Goal: Check status: Check status

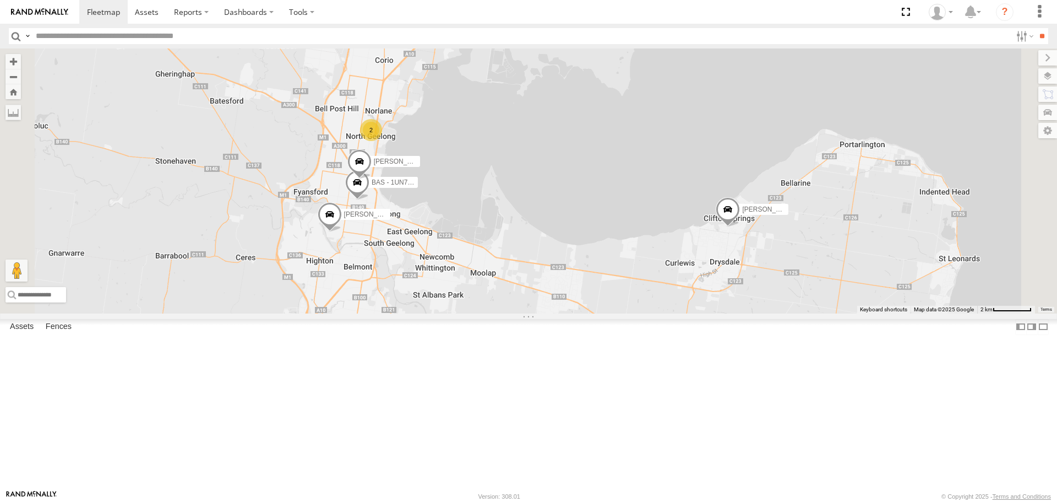
click at [0, 0] on div "[PERSON_NAME] All Assets" at bounding box center [0, 0] width 0 height 0
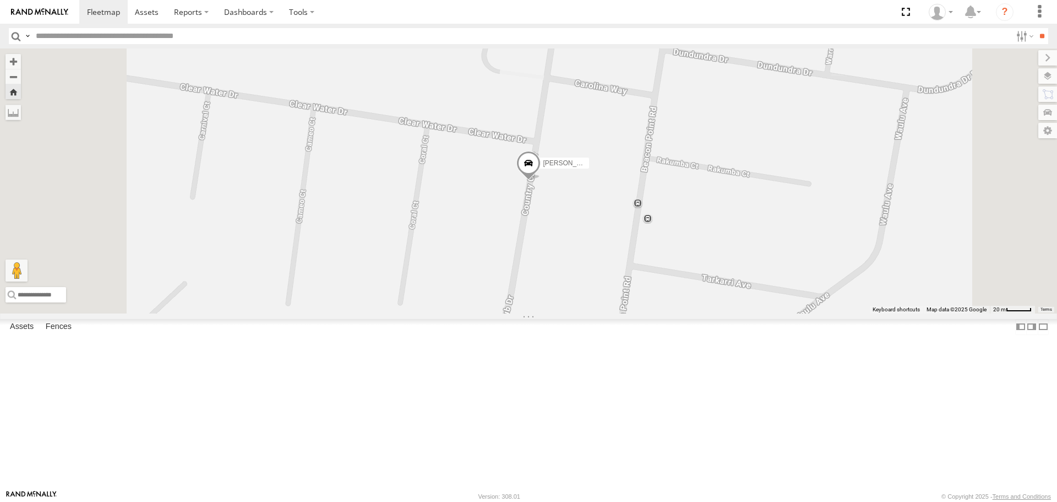
click at [0, 0] on div "[PERSON_NAME] and Di" at bounding box center [0, 0] width 0 height 0
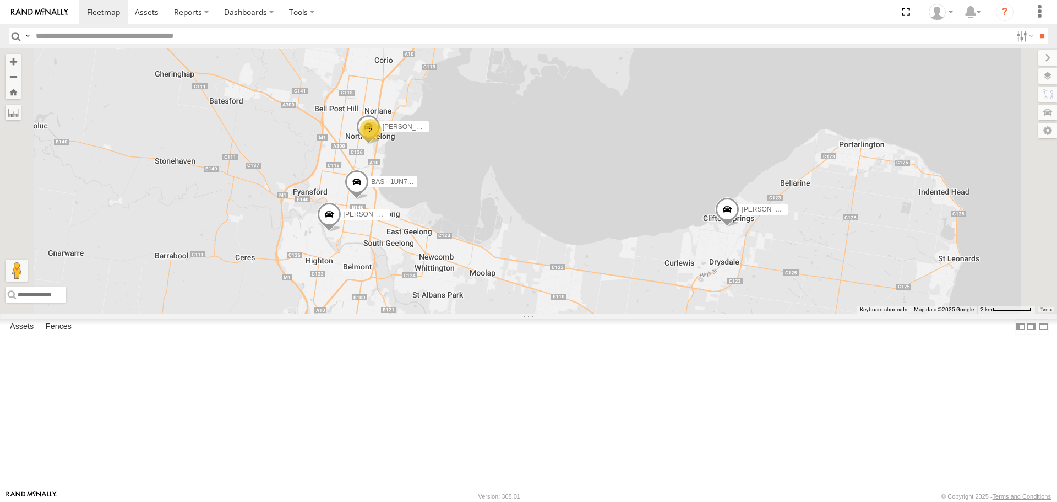
click at [0, 0] on div "All Assets" at bounding box center [0, 0] width 0 height 0
